Goal: Information Seeking & Learning: Learn about a topic

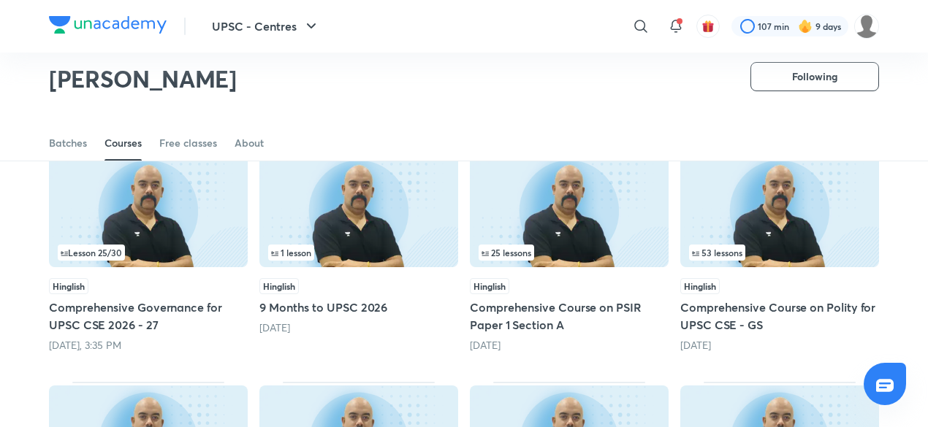
scroll to position [126, 0]
click at [794, 234] on img at bounding box center [779, 211] width 199 height 114
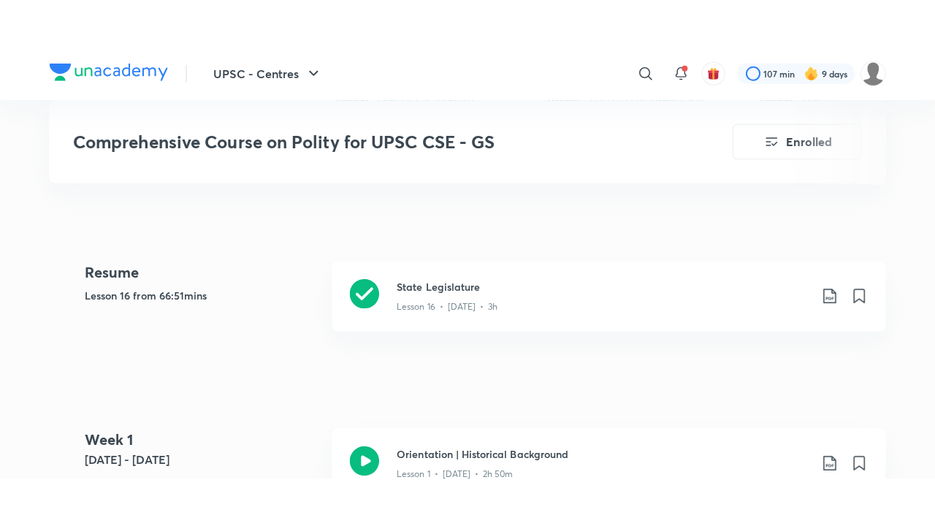
scroll to position [605, 0]
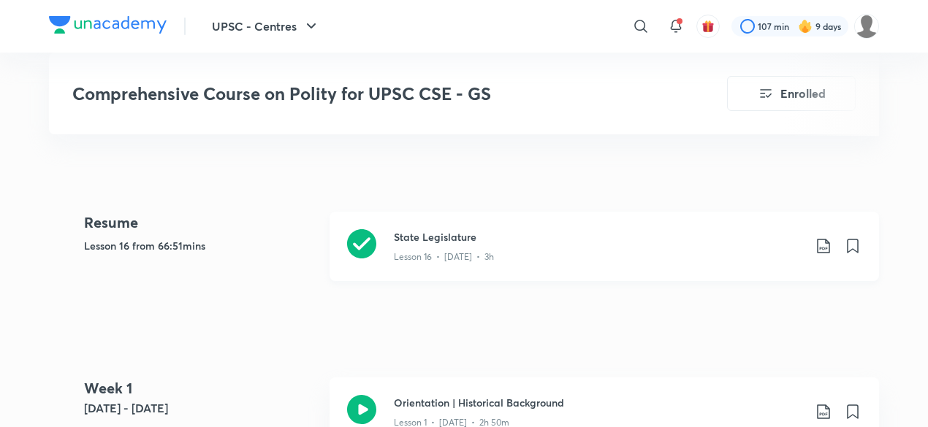
click at [492, 258] on p "Lesson 16 • [DATE] • 3h" at bounding box center [444, 257] width 100 height 13
